Goal: Task Accomplishment & Management: Use online tool/utility

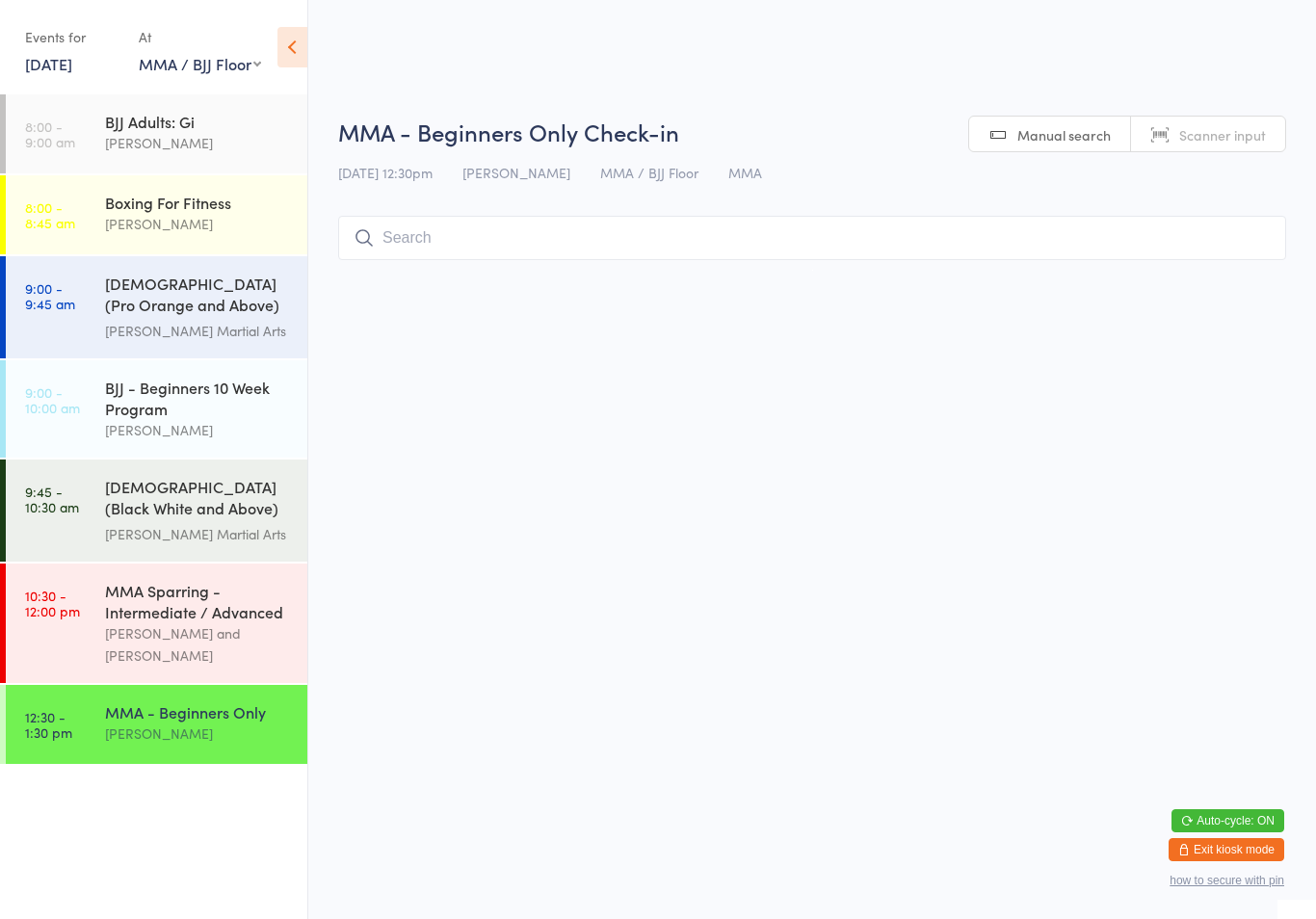
select select "1"
click at [56, 72] on link "[DATE]" at bounding box center [48, 64] width 47 height 22
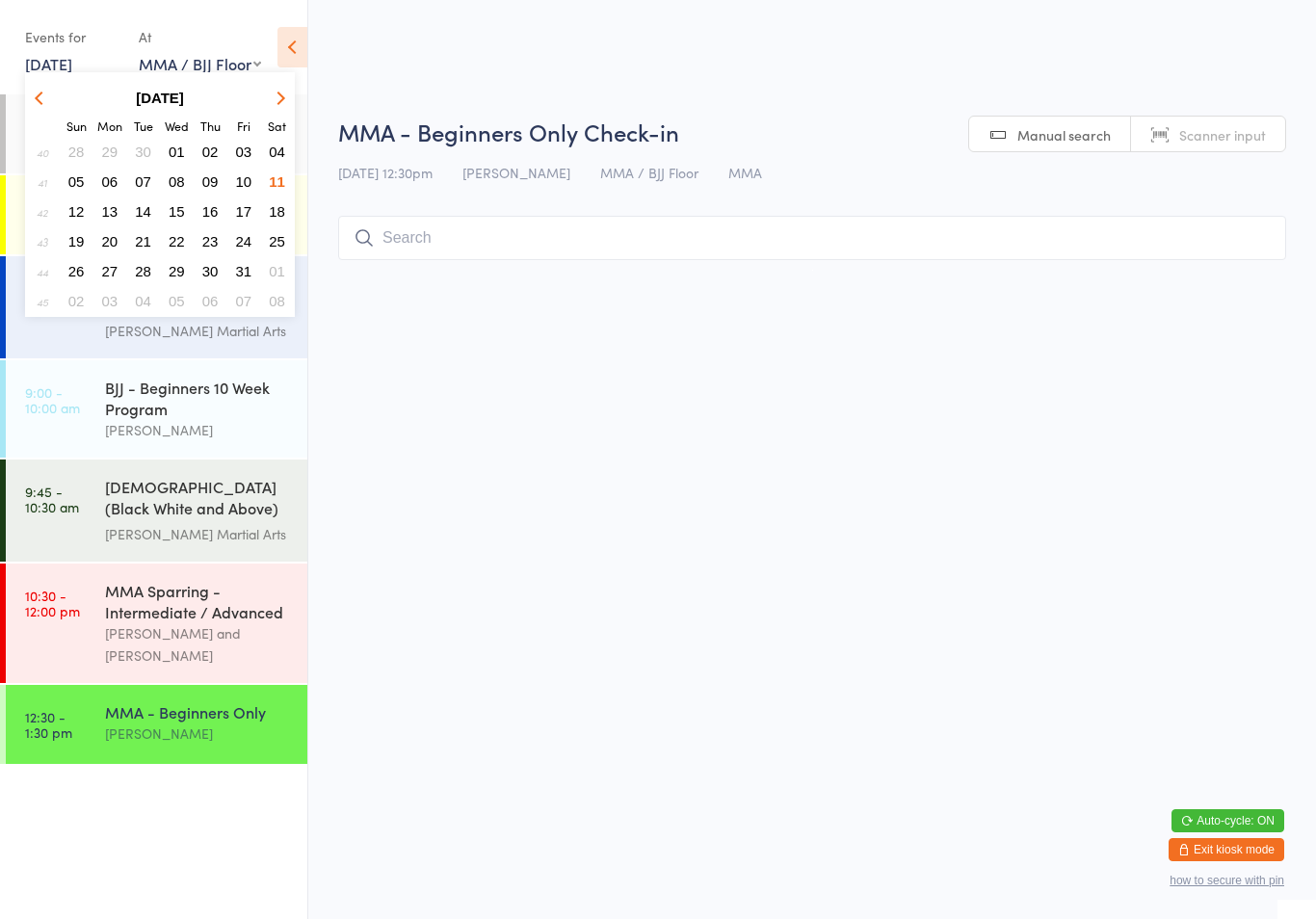
click at [115, 206] on span "13" at bounding box center [110, 211] width 17 height 17
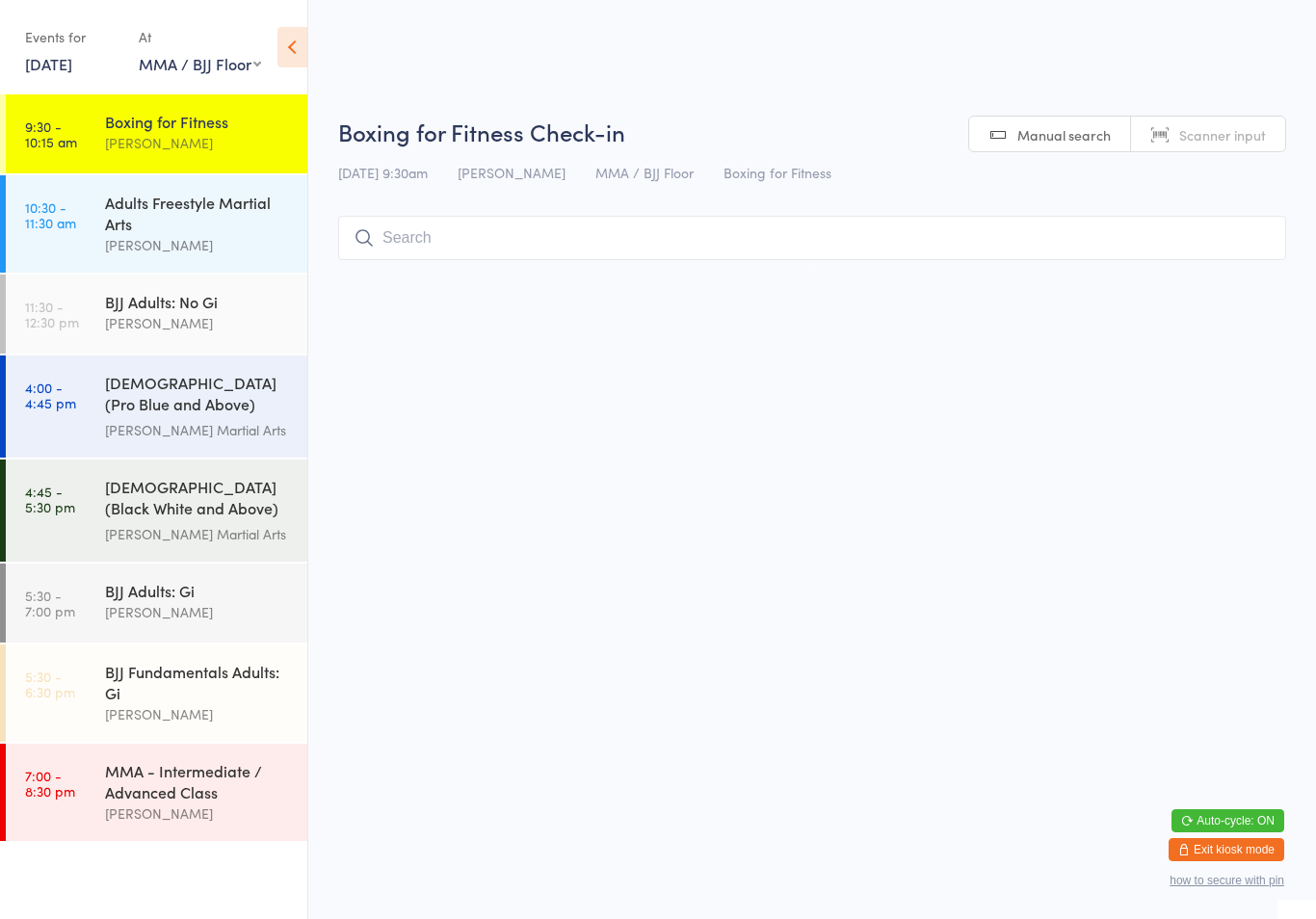
click at [441, 259] on input "search" at bounding box center [811, 238] width 948 height 44
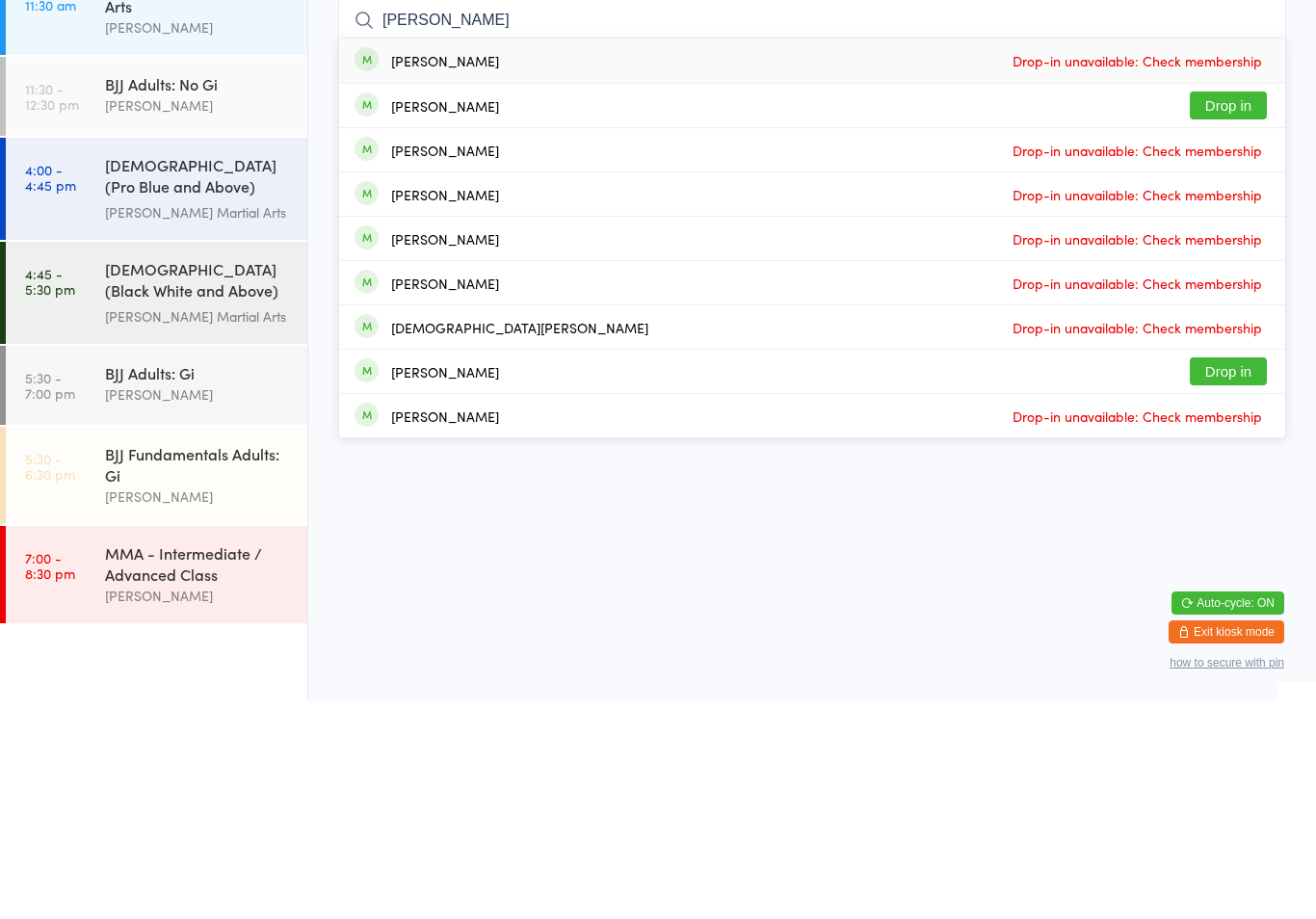
type input "[PERSON_NAME]"
click at [1218, 309] on button "Drop in" at bounding box center [1228, 323] width 77 height 27
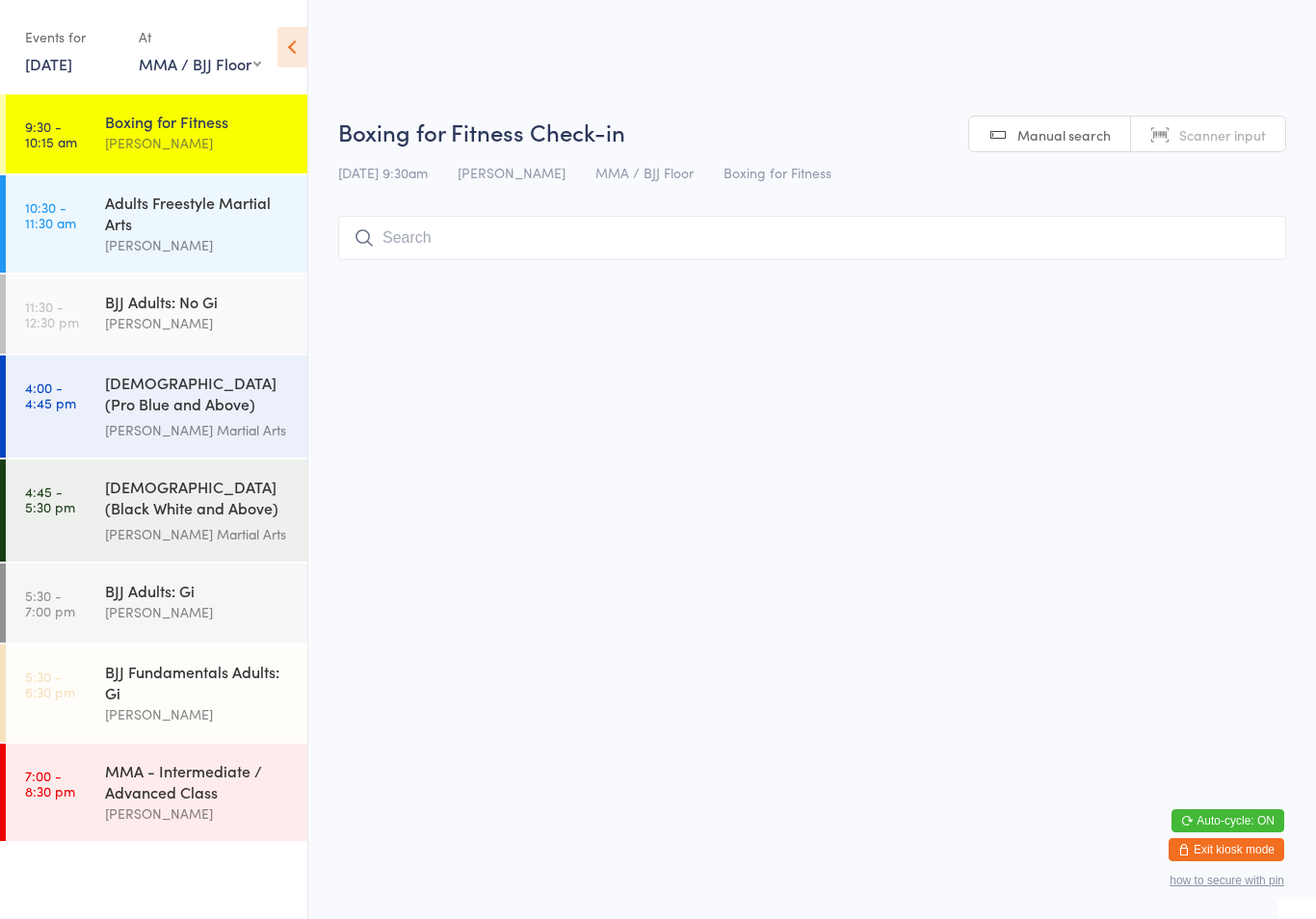
click at [656, 231] on input "search" at bounding box center [811, 238] width 948 height 44
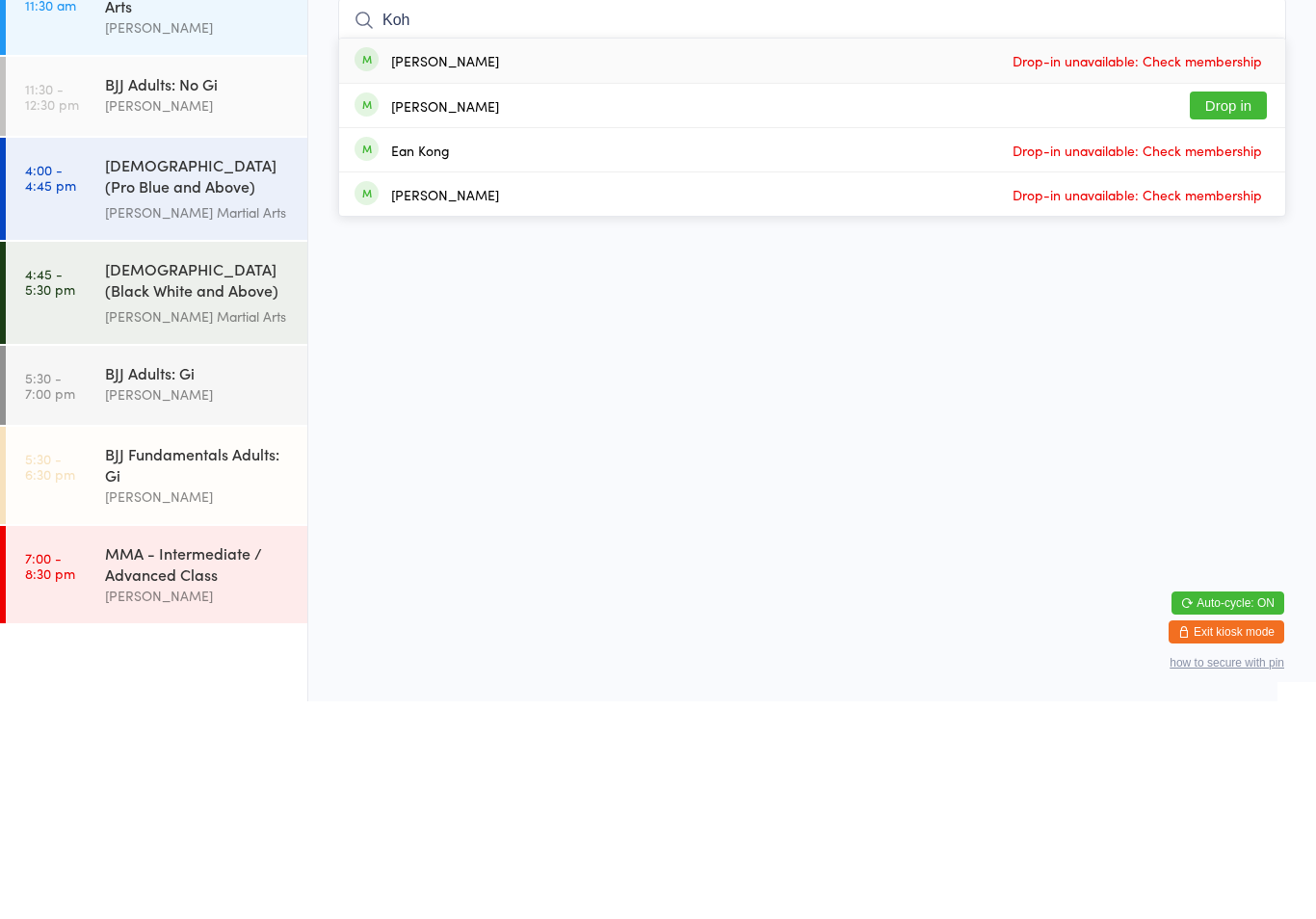
type input "Koh"
click at [1246, 309] on button "Drop in" at bounding box center [1228, 323] width 77 height 27
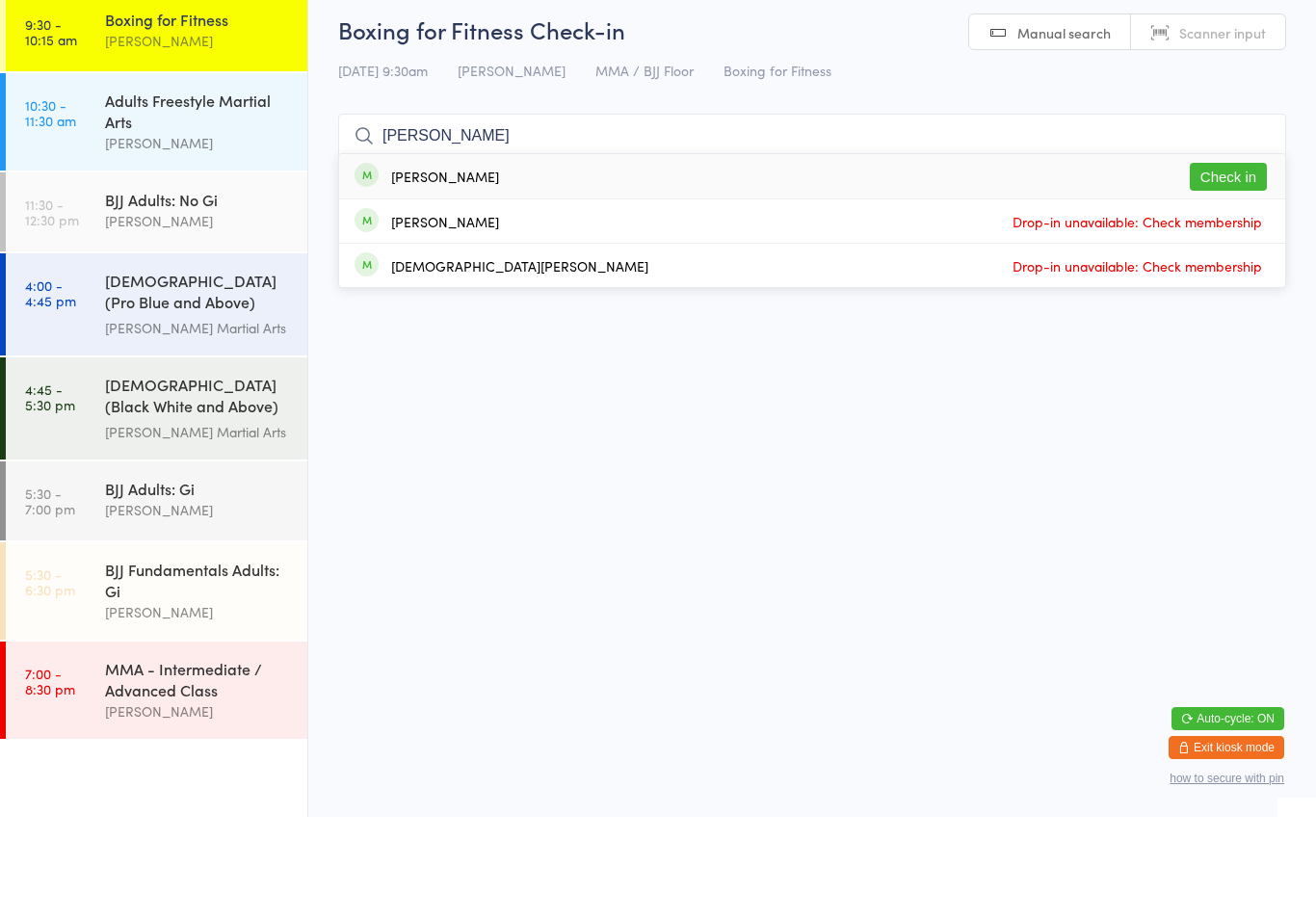
type input "[PERSON_NAME]"
click at [1222, 265] on button "Check in" at bounding box center [1228, 279] width 77 height 27
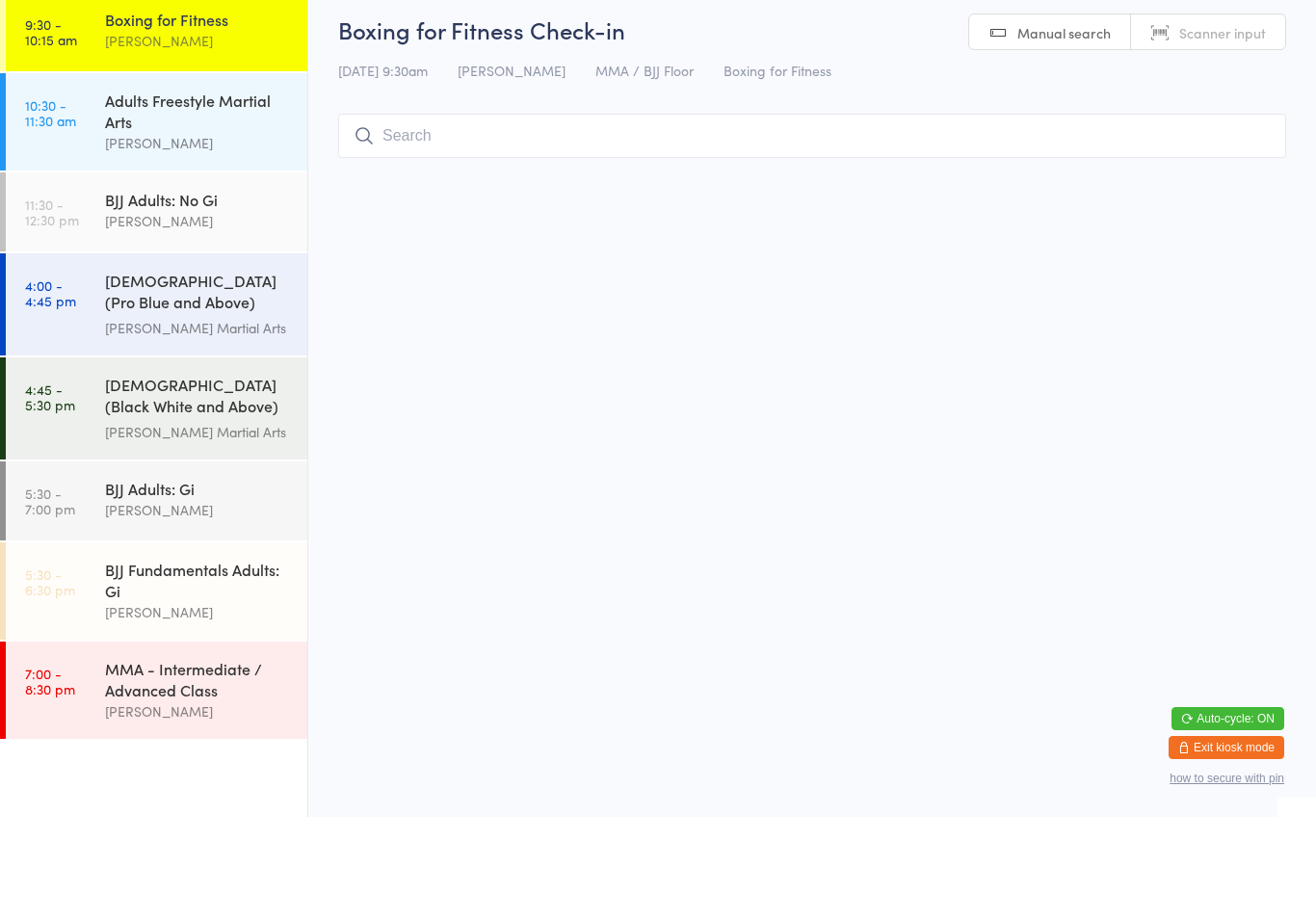
click at [207, 191] on div "Adults Freestyle Martial Arts" at bounding box center [197, 212] width 186 height 42
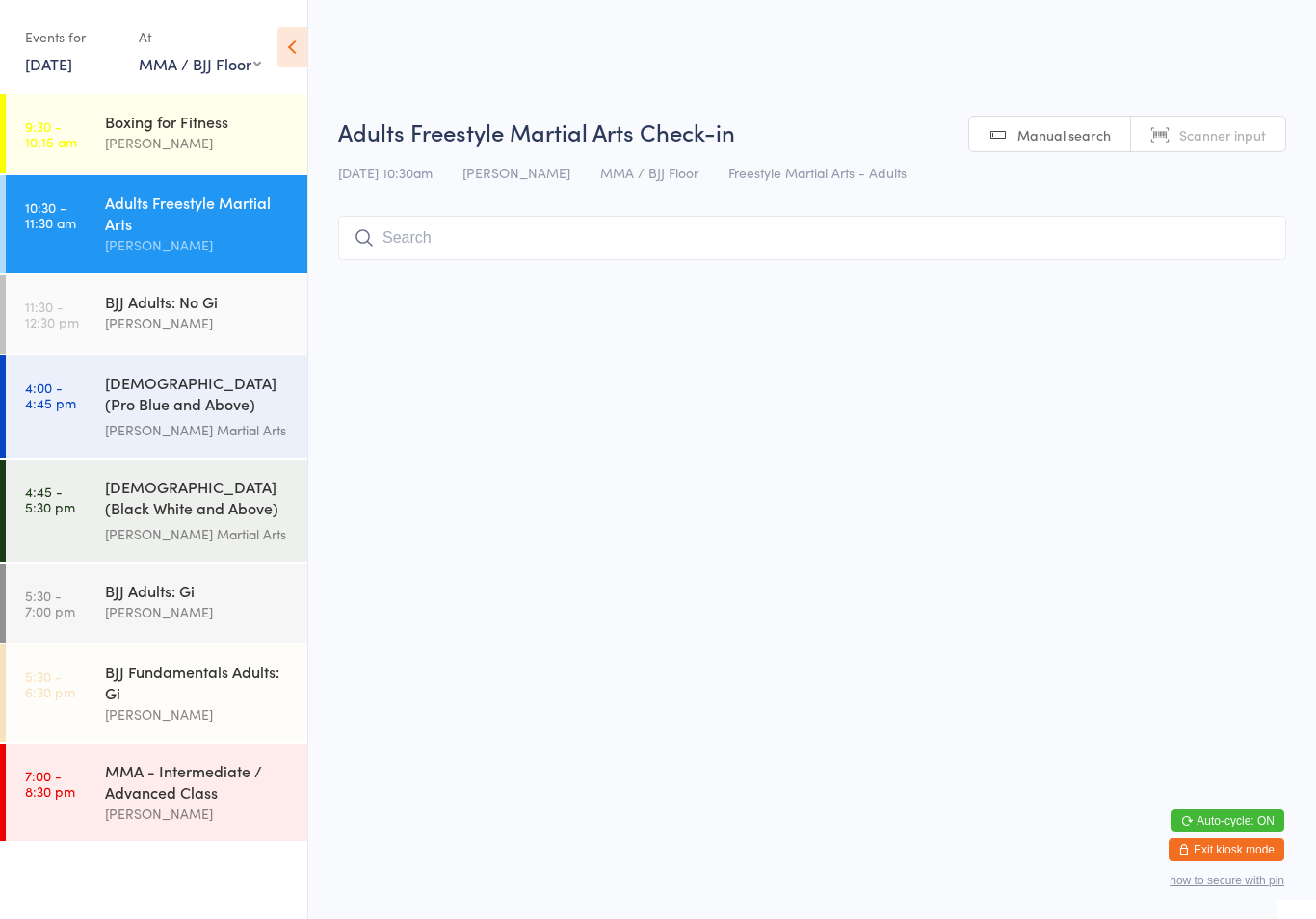
click at [753, 237] on input "search" at bounding box center [811, 238] width 948 height 44
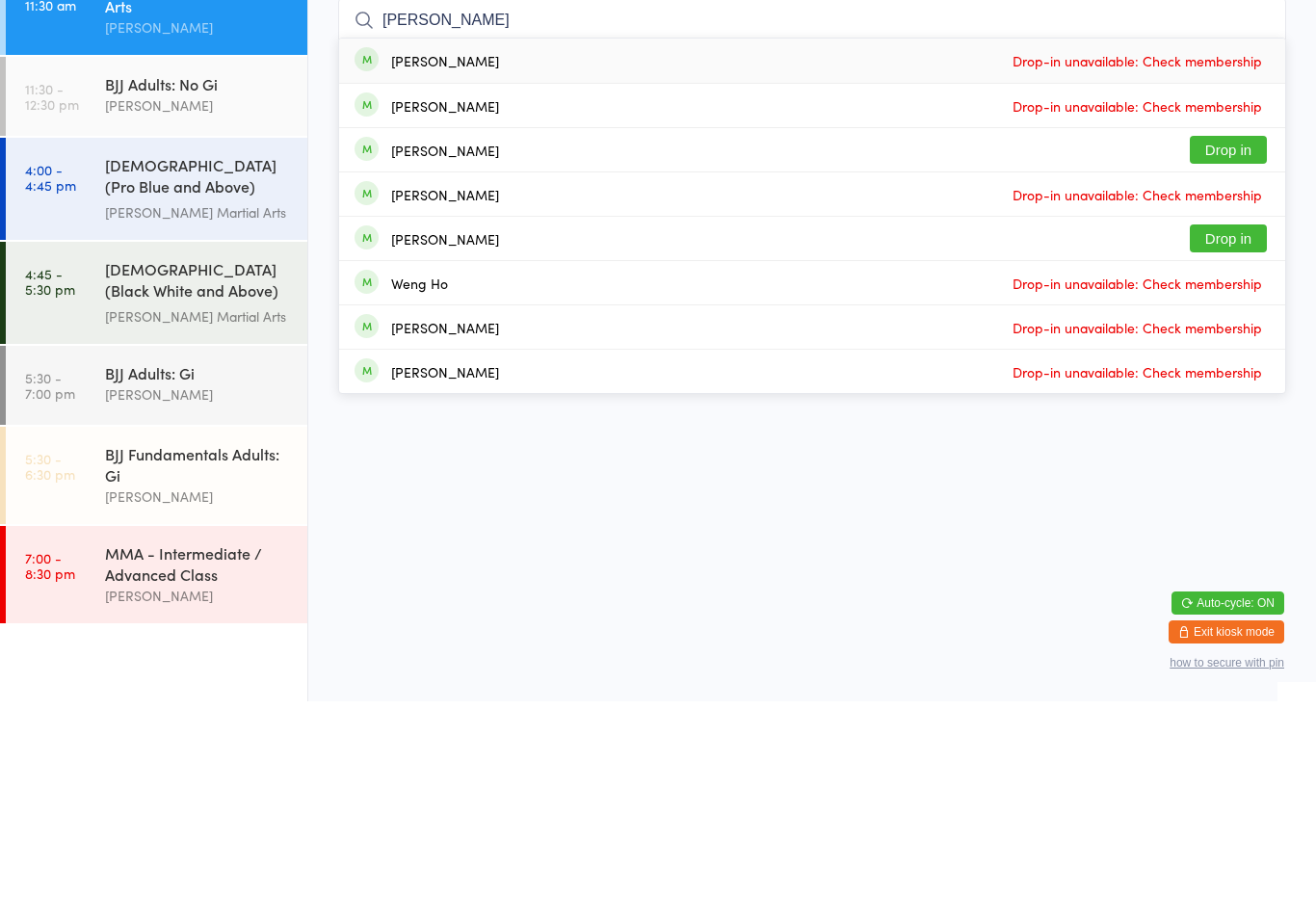
type input "[PERSON_NAME]"
click at [1232, 353] on button "Drop in" at bounding box center [1228, 367] width 77 height 27
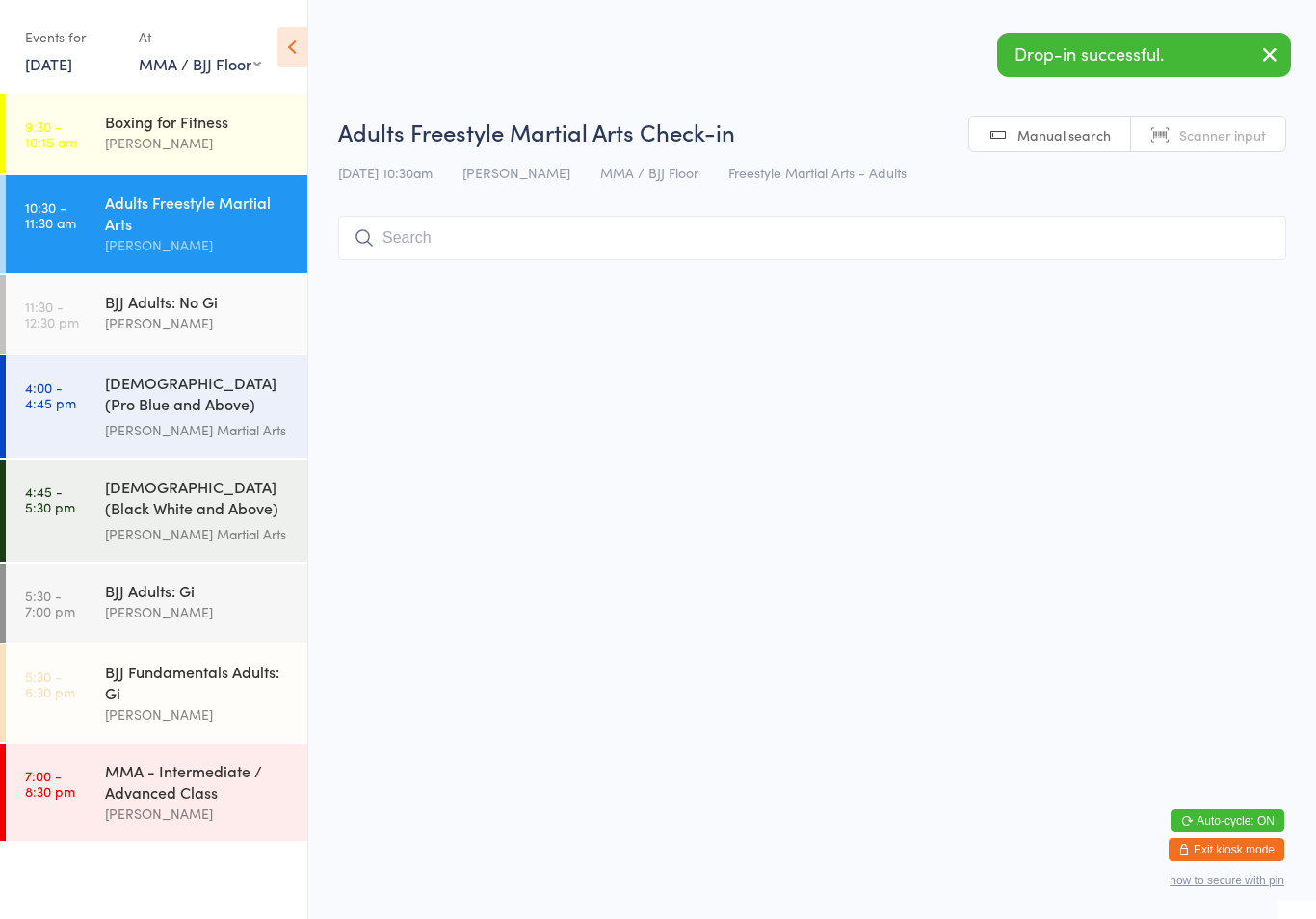
click at [849, 229] on input "search" at bounding box center [811, 238] width 948 height 44
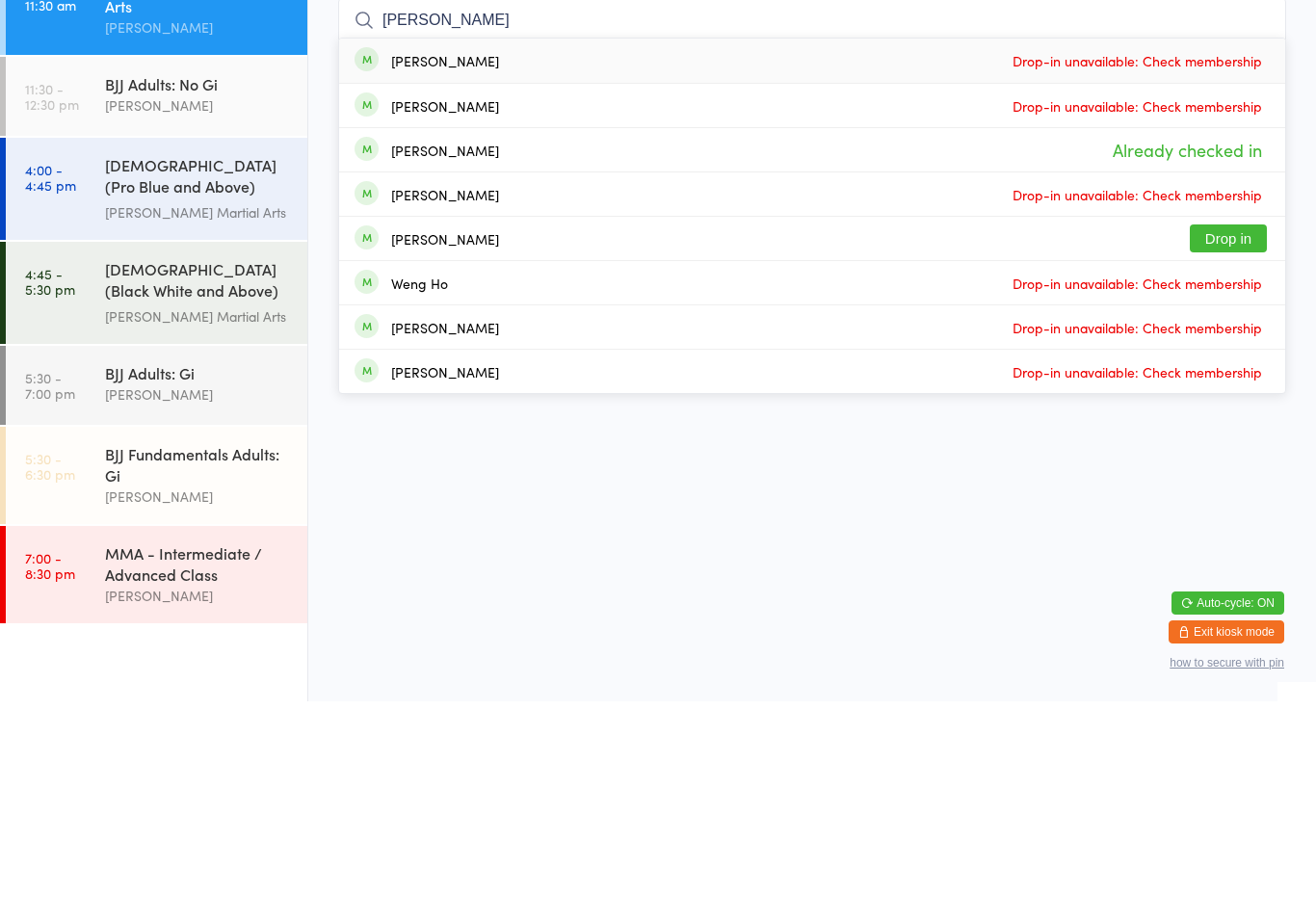
type input "[PERSON_NAME]"
click at [1235, 442] on button "Drop in" at bounding box center [1228, 456] width 77 height 27
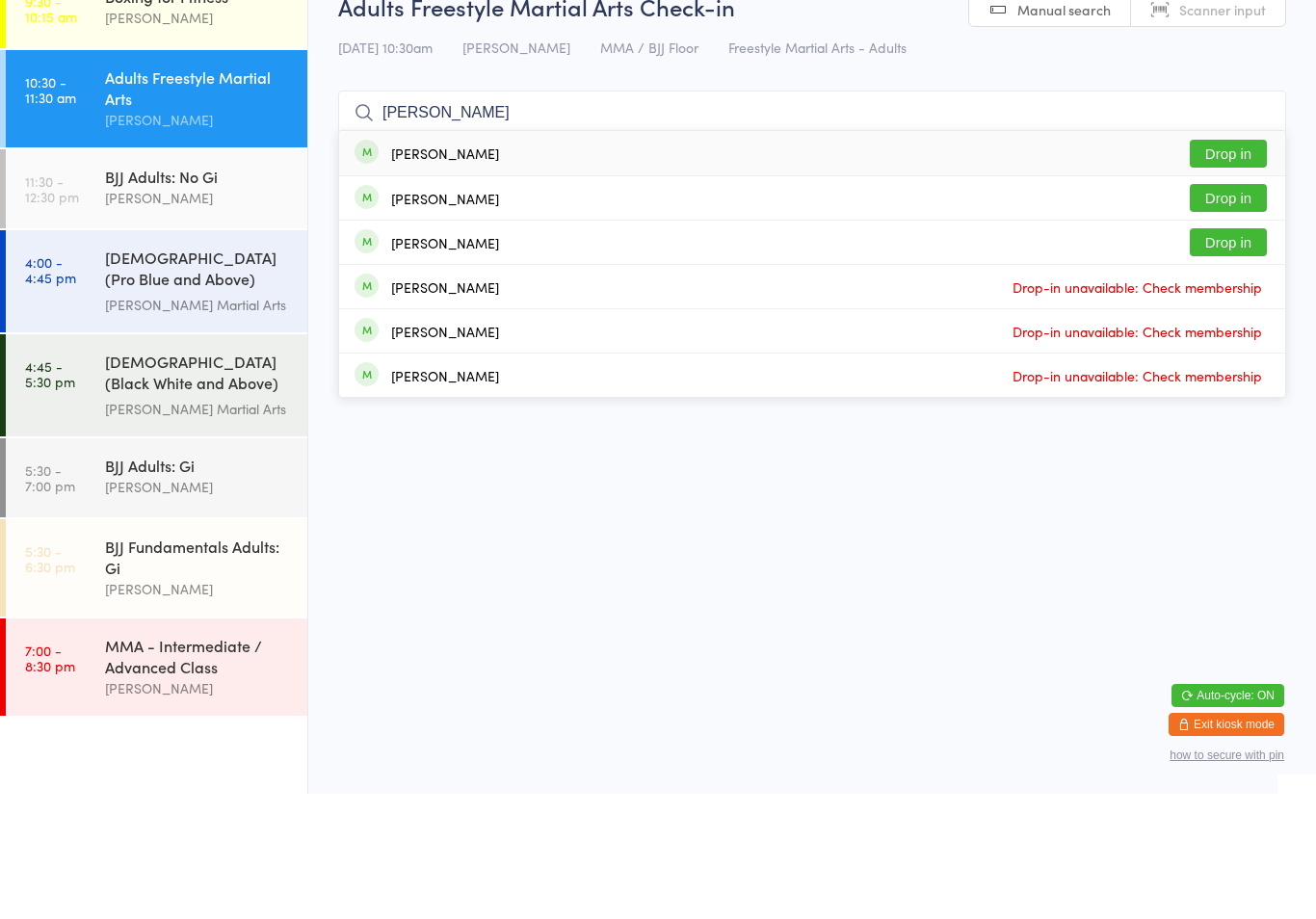
type input "[PERSON_NAME]"
click at [1240, 309] on button "Drop in" at bounding box center [1228, 323] width 77 height 27
